Goal: Communication & Community: Participate in discussion

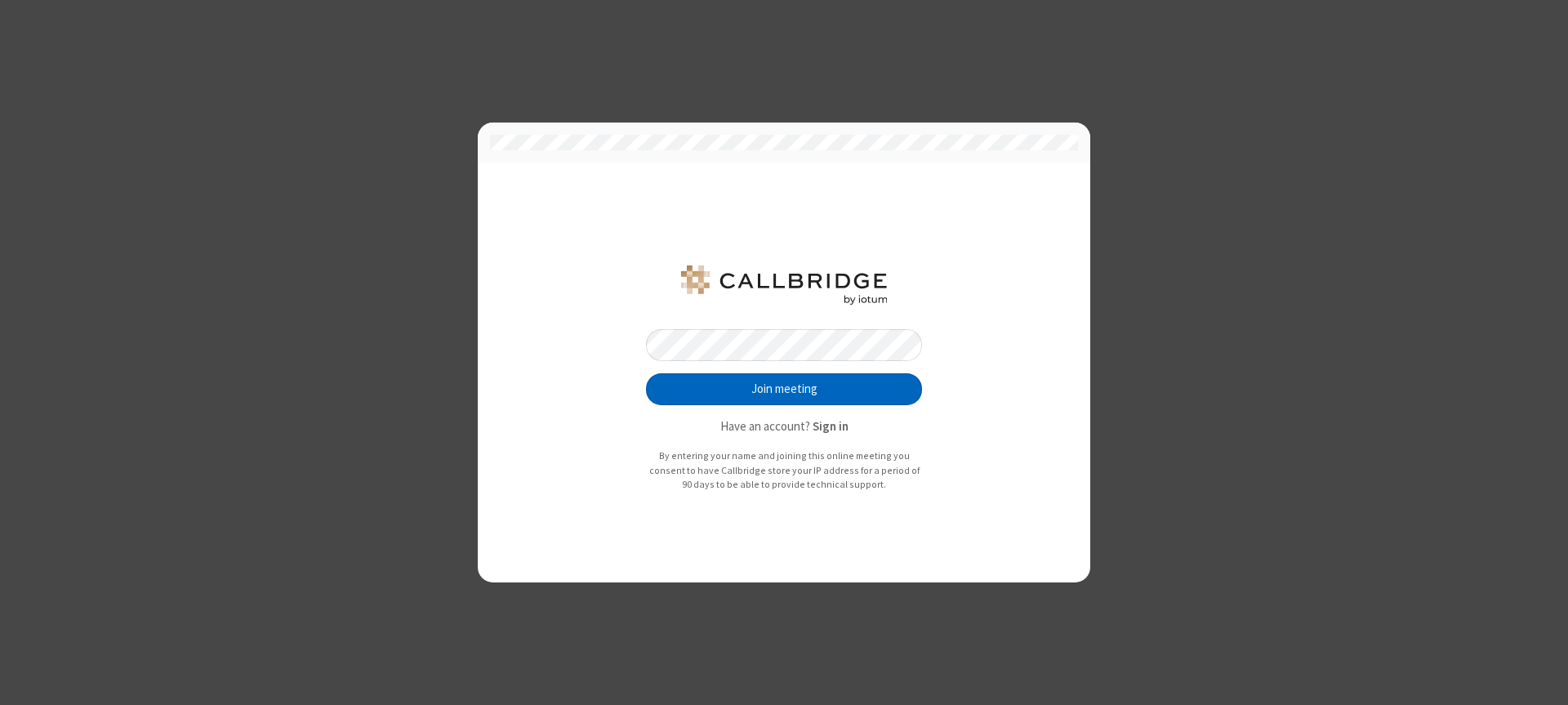
click at [784, 388] on button "Join meeting" at bounding box center [784, 389] width 276 height 33
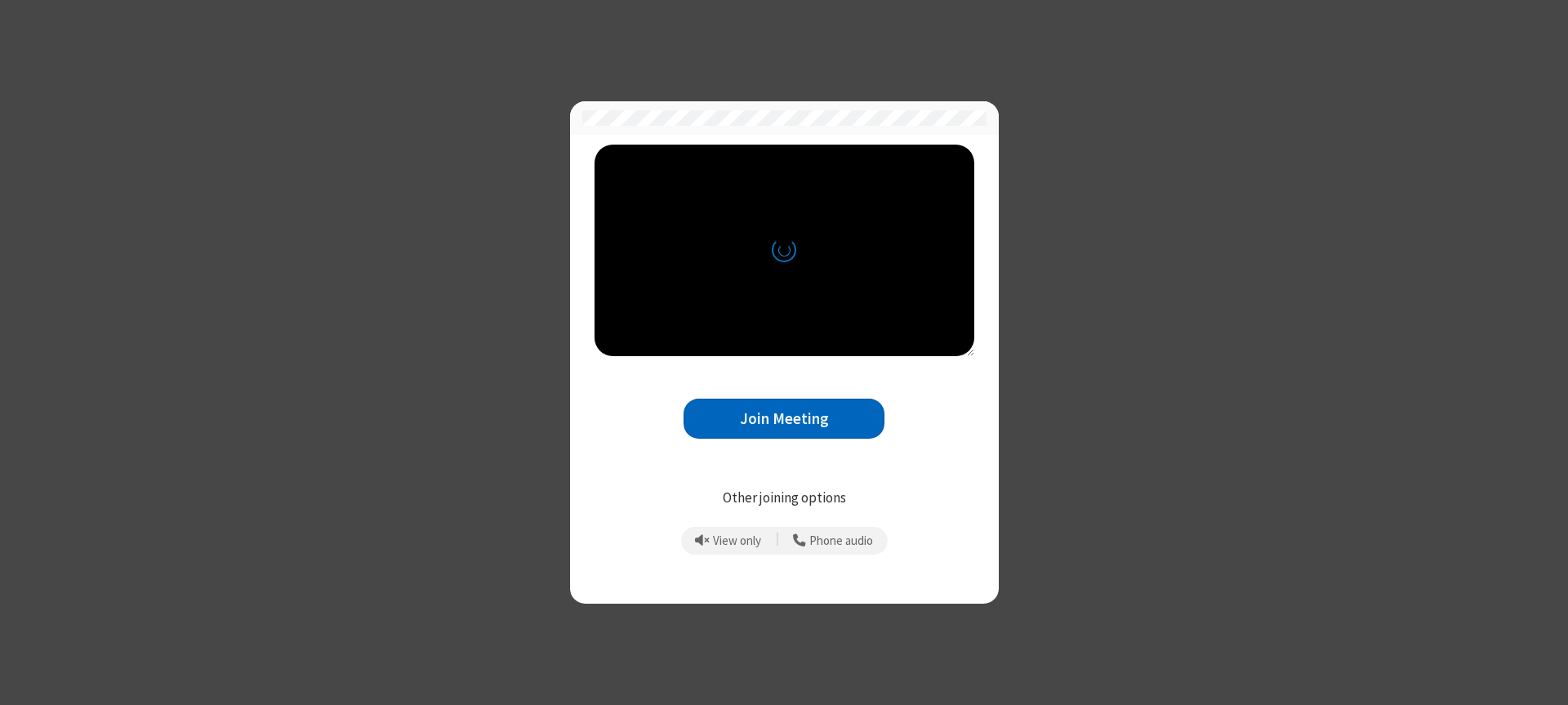
click at [784, 419] on button "Join Meeting" at bounding box center [784, 419] width 201 height 40
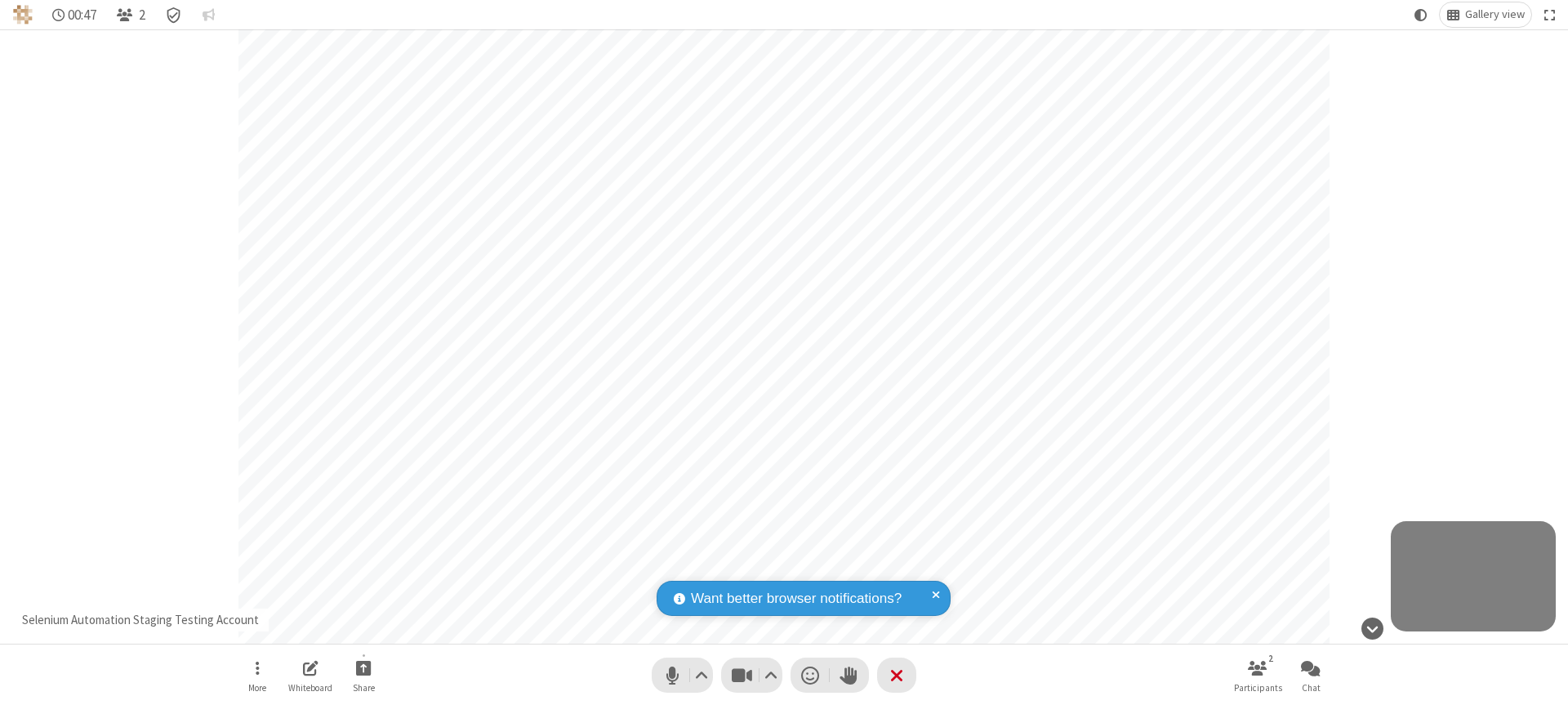
click at [1311, 667] on span "Open chat" at bounding box center [1311, 668] width 20 height 21
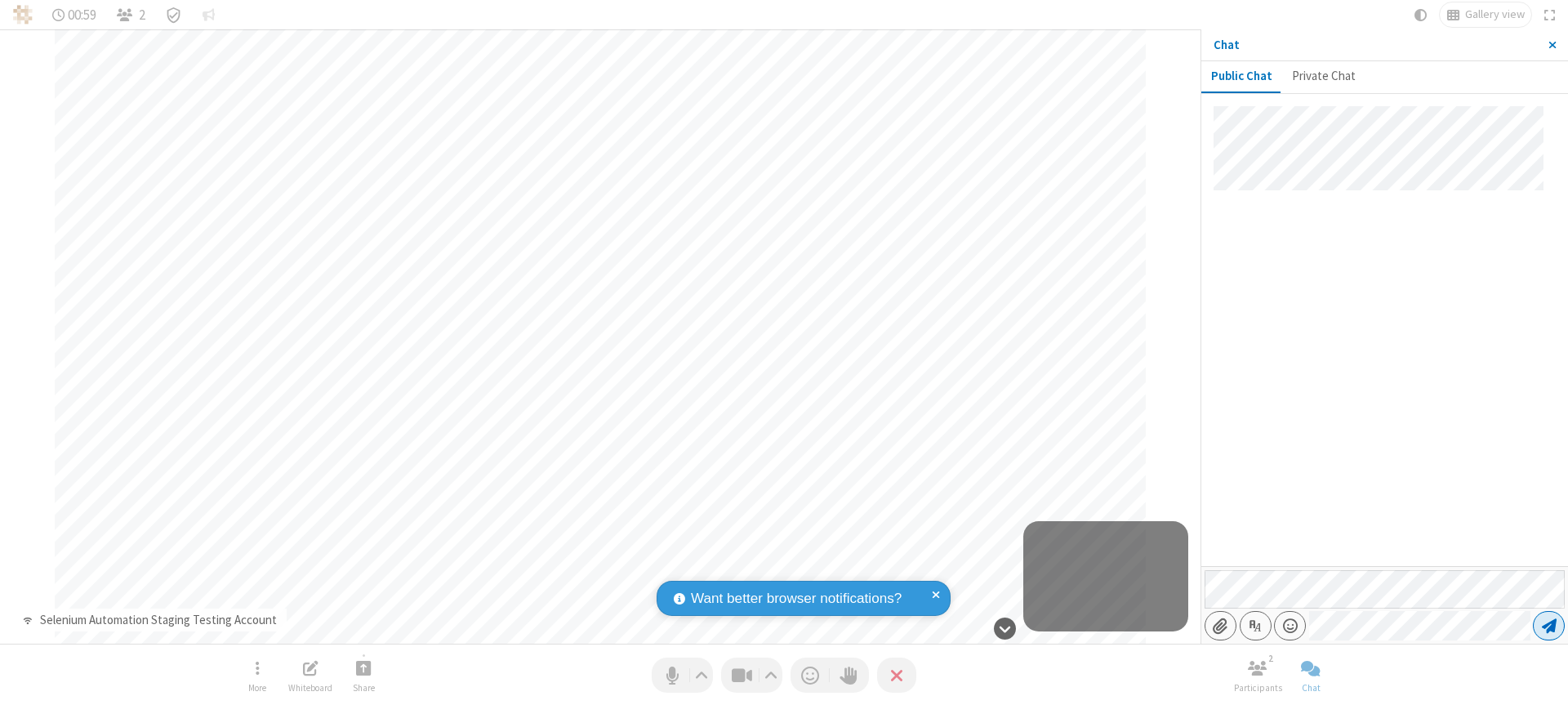
click at [1549, 626] on span "Send message" at bounding box center [1550, 625] width 15 height 16
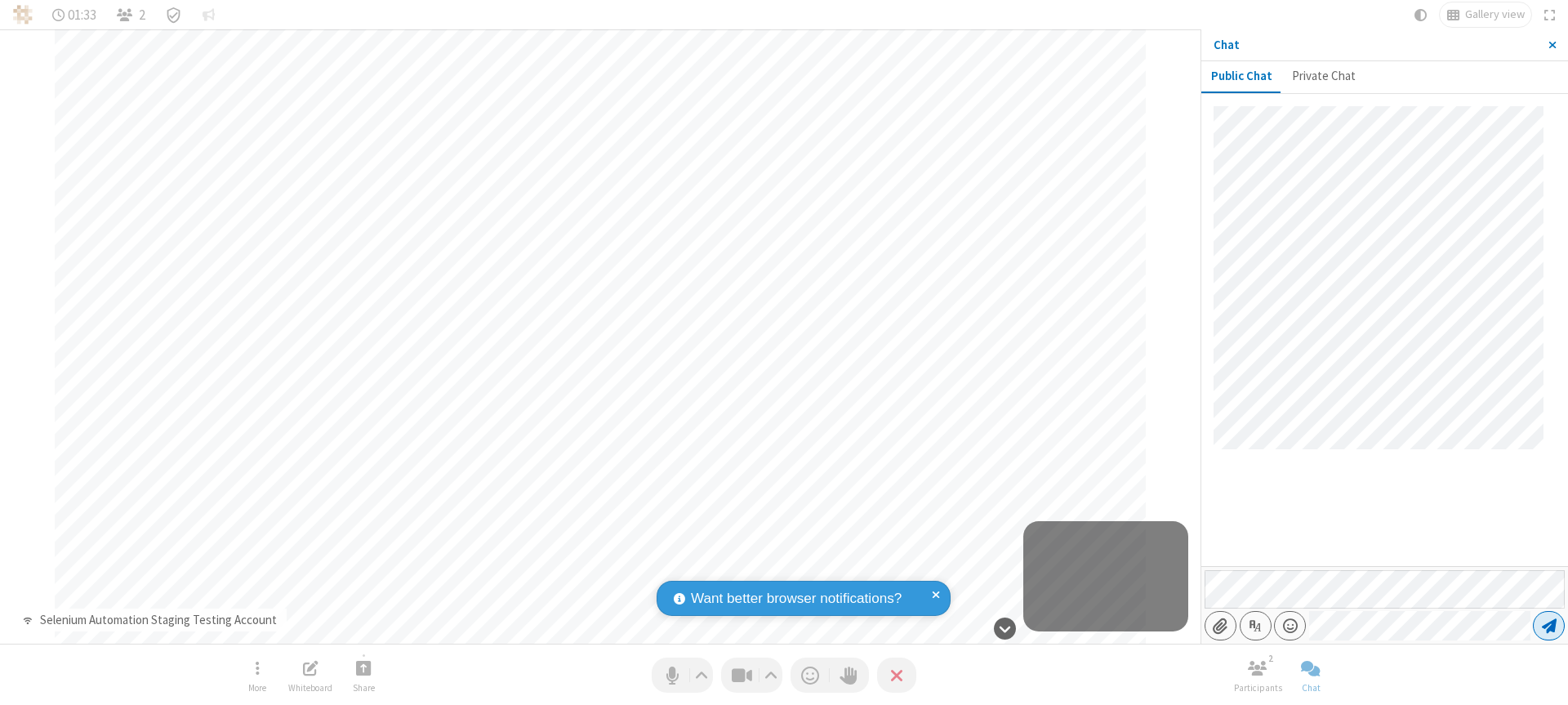
click at [1549, 626] on span "Send message" at bounding box center [1550, 625] width 15 height 16
click at [1552, 45] on span "Close sidebar" at bounding box center [1553, 45] width 9 height 13
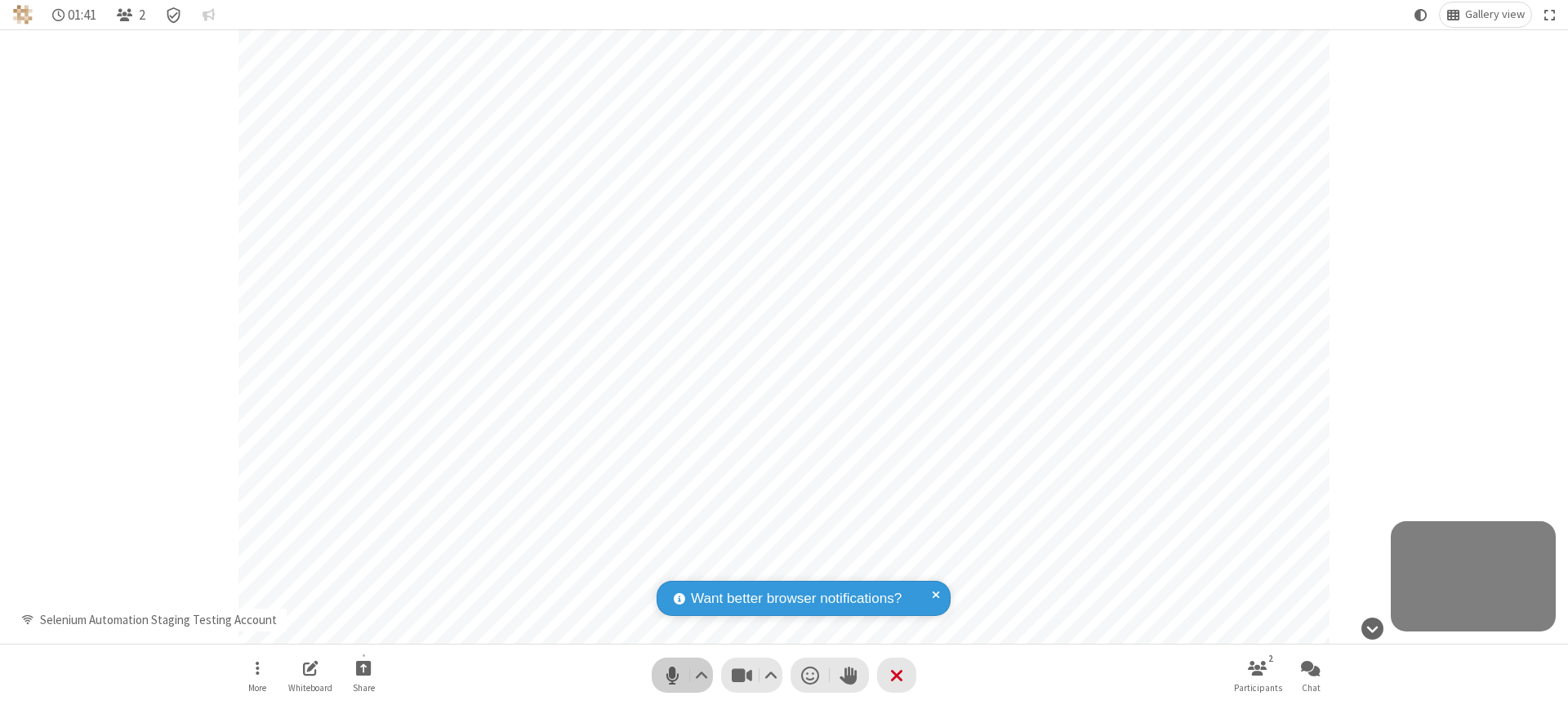
click at [682, 675] on span "Mute (⌘+Shift+A)" at bounding box center [672, 675] width 25 height 24
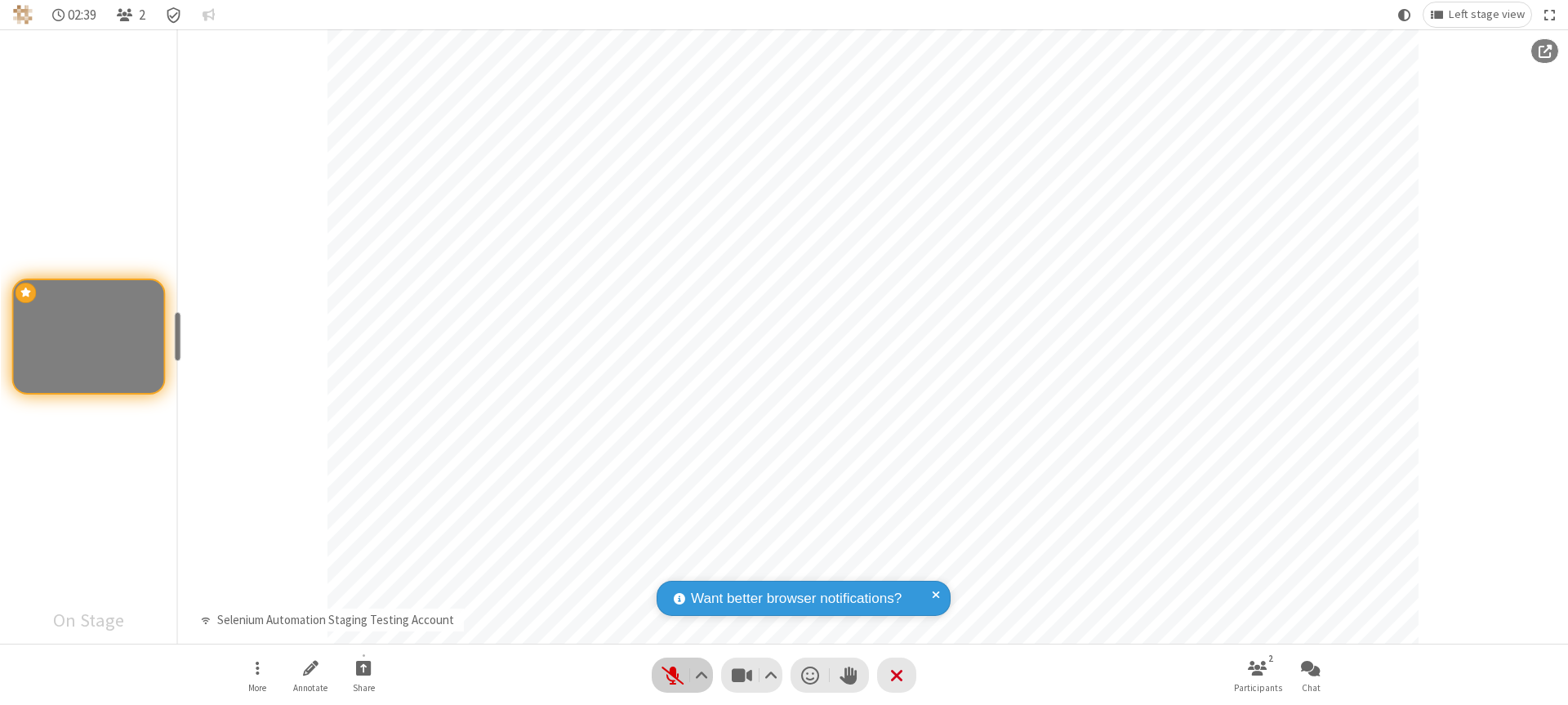
click at [682, 675] on span "Unmute (⌘+Shift+A)" at bounding box center [672, 675] width 25 height 24
click at [682, 675] on span "Mute (⌘+Shift+A)" at bounding box center [672, 675] width 25 height 24
click at [682, 675] on span "Unmute (⌘+Shift+A)" at bounding box center [672, 675] width 25 height 24
click at [682, 675] on span "Mute (⌘+Shift+A)" at bounding box center [672, 675] width 25 height 24
click at [364, 667] on span "Start sharing" at bounding box center [364, 668] width 15 height 21
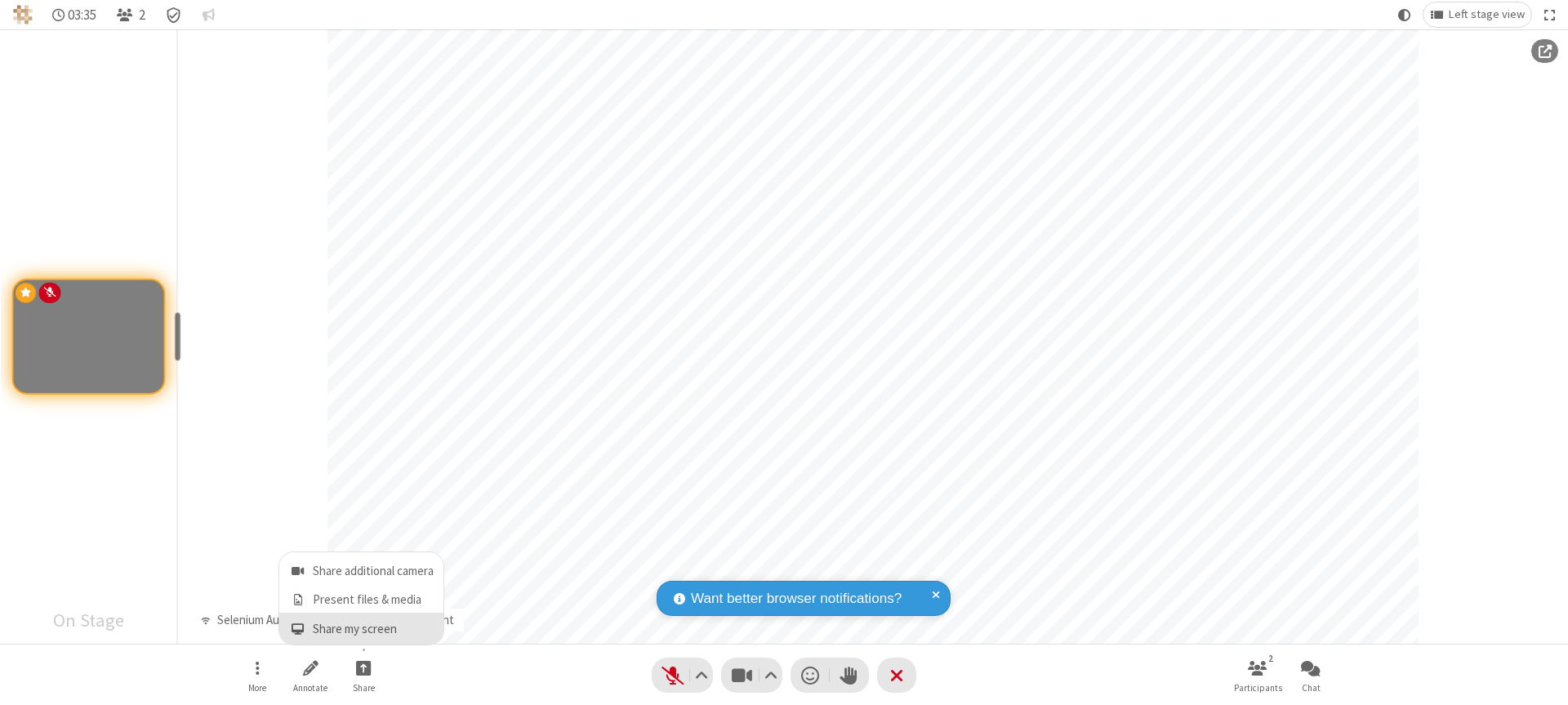
click at [298, 628] on span "Share my screen" at bounding box center [298, 629] width 19 height 14
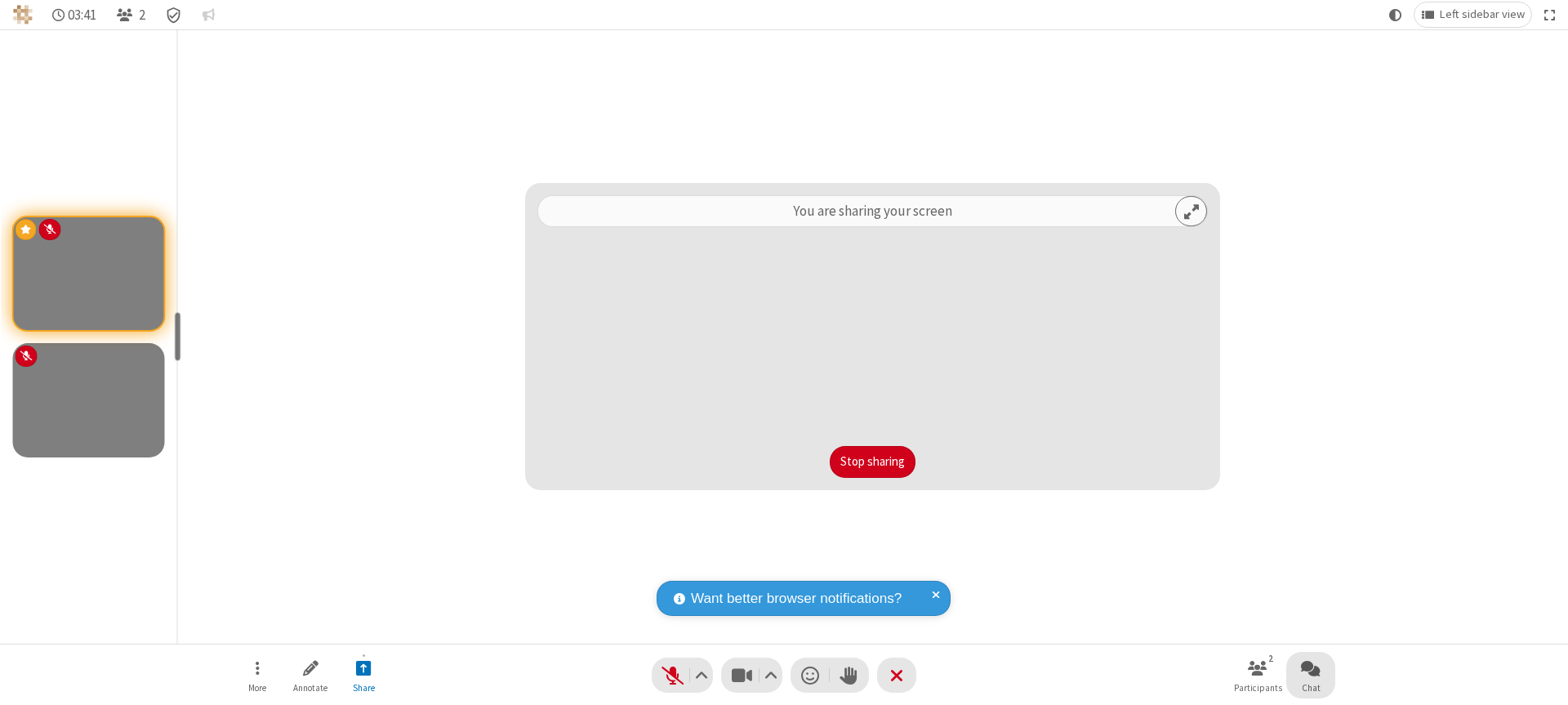
click at [1311, 667] on span "Open chat" at bounding box center [1311, 668] width 20 height 21
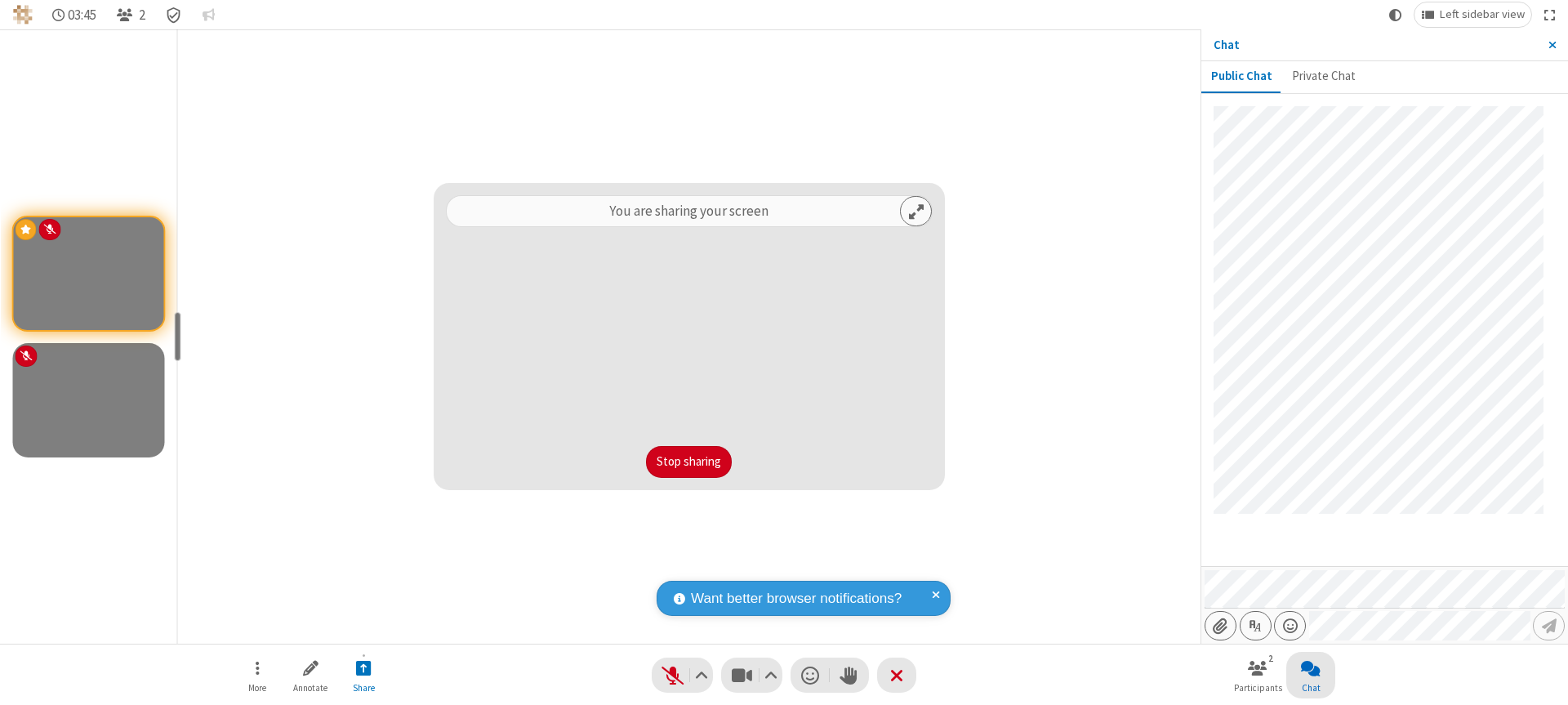
scroll to position [26, 0]
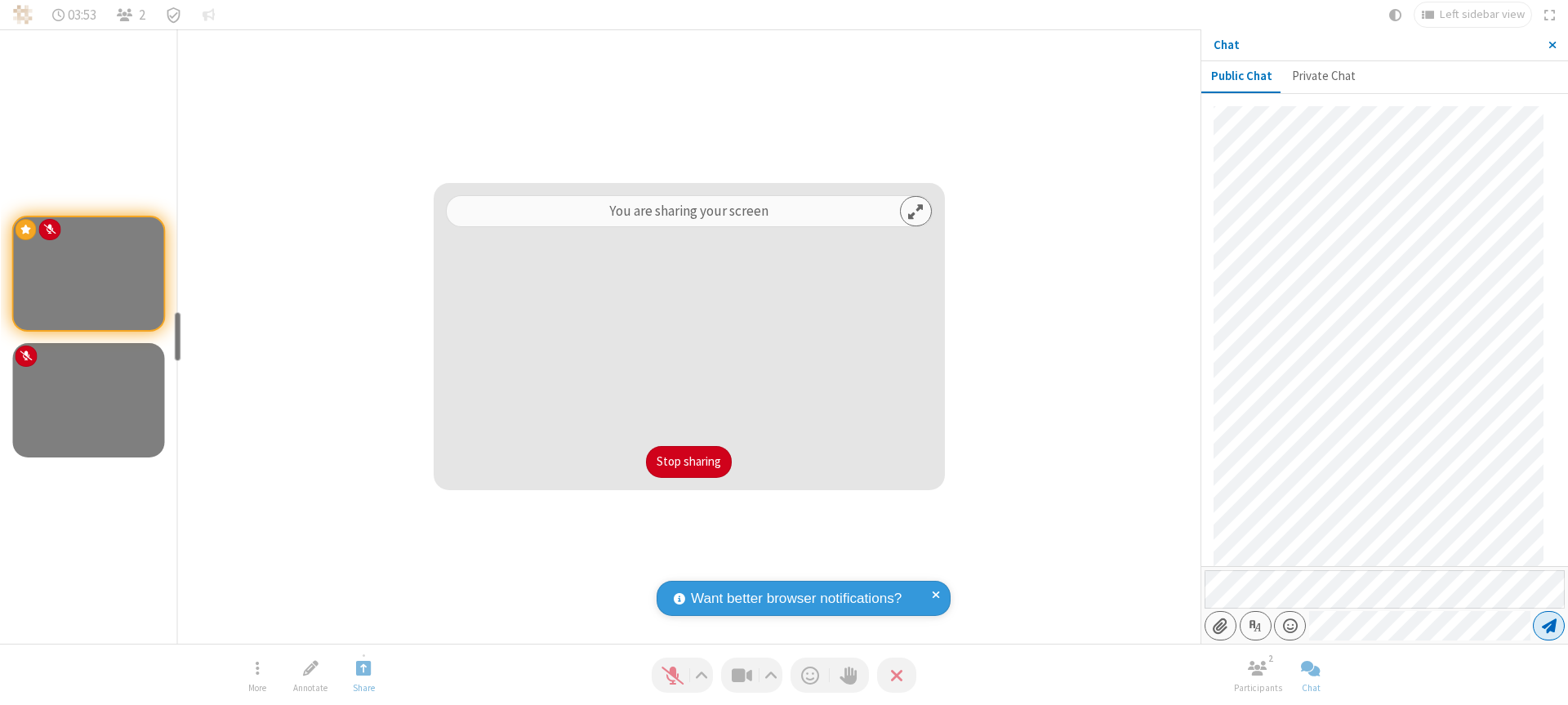
click at [1549, 626] on span "Send message" at bounding box center [1550, 625] width 15 height 16
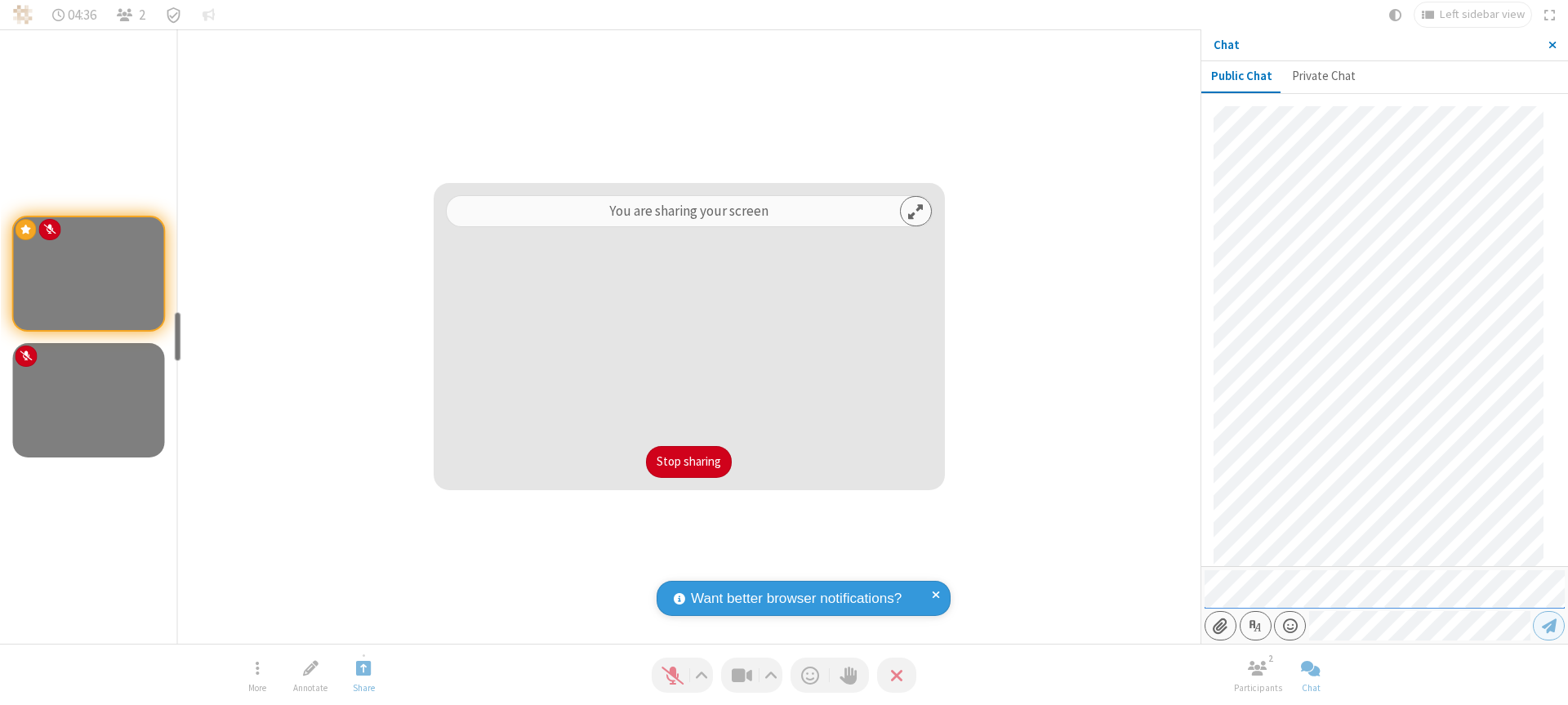
scroll to position [350, 0]
click at [1552, 45] on span "Close sidebar" at bounding box center [1553, 45] width 9 height 13
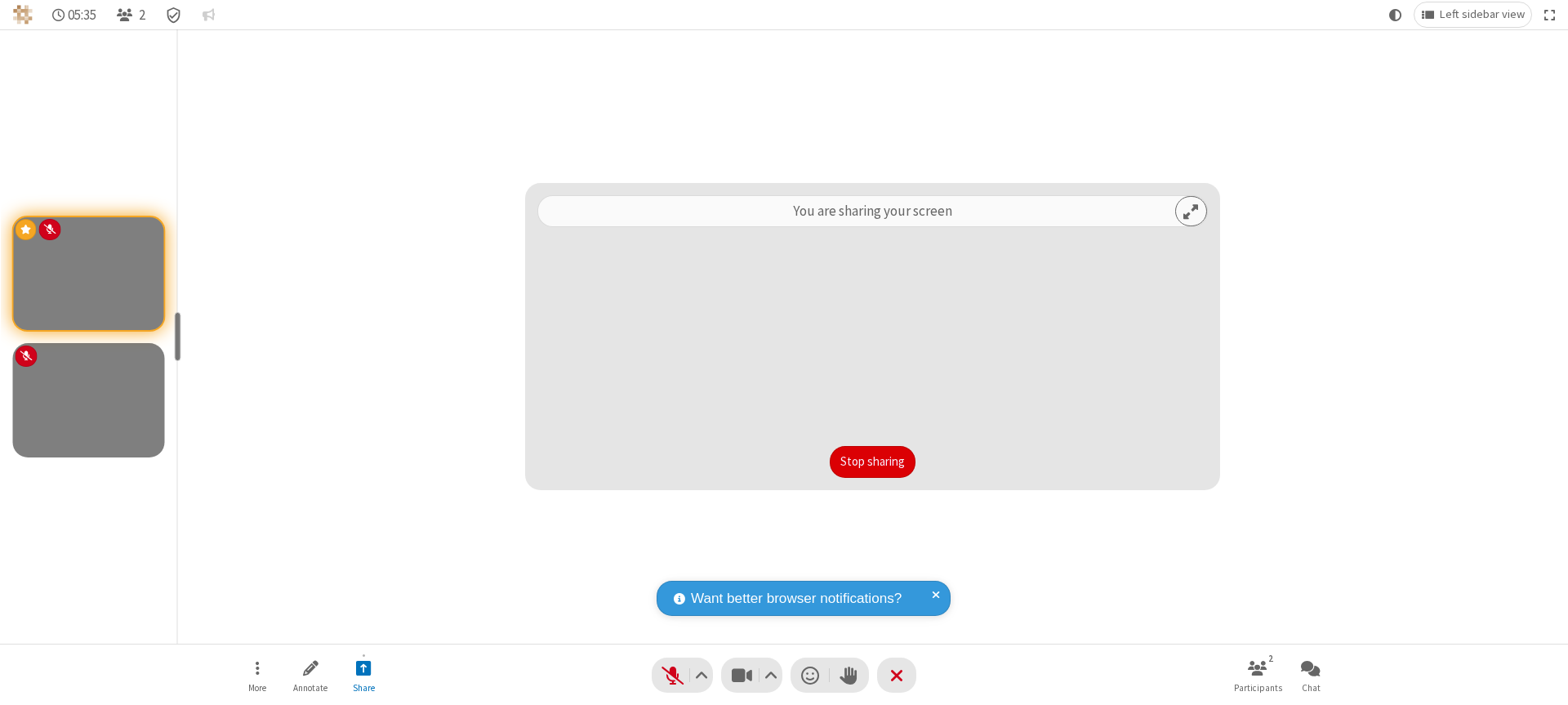
click at [872, 461] on button "Stop sharing" at bounding box center [872, 462] width 86 height 33
